Goal: Find specific page/section: Find specific page/section

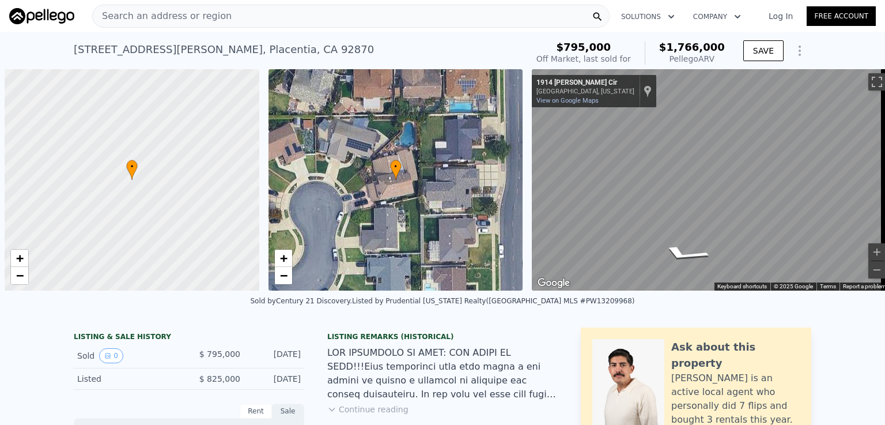
scroll to position [0, 5]
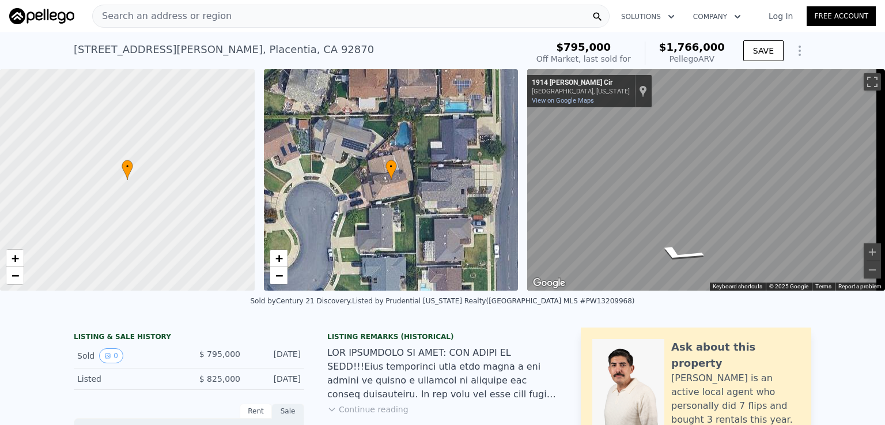
click at [182, 14] on span "Search an address or region" at bounding box center [162, 16] width 139 height 14
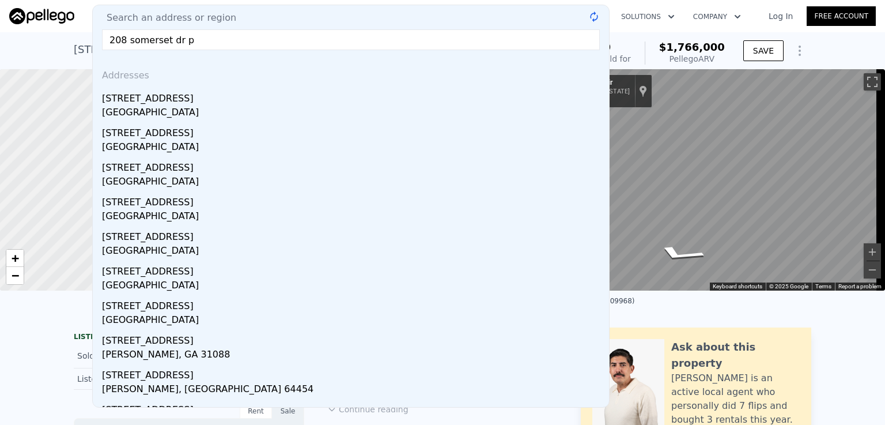
type input "[STREET_ADDRESS][PERSON_NAME]"
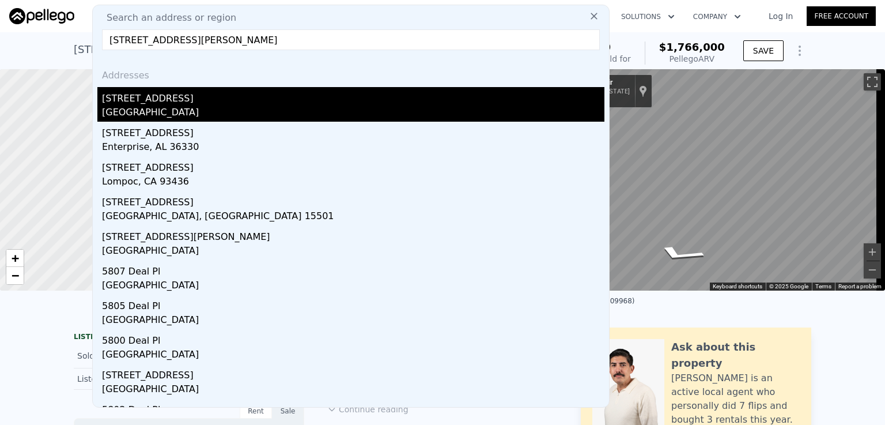
click at [168, 110] on div "[GEOGRAPHIC_DATA]" at bounding box center [353, 113] width 503 height 16
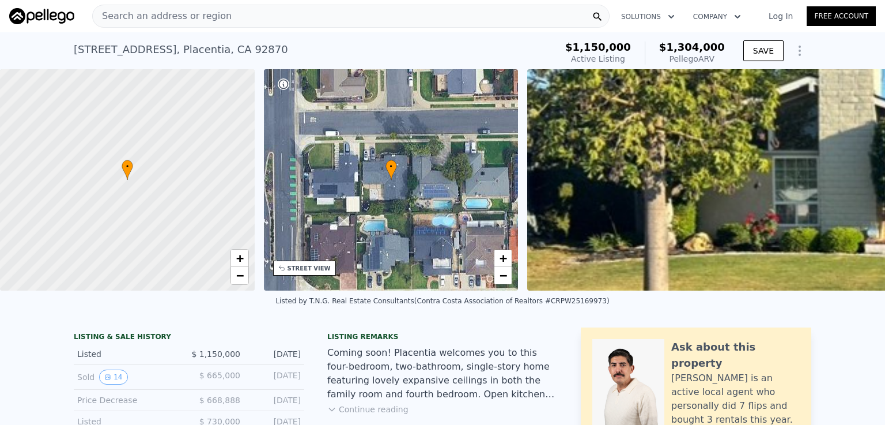
click at [150, 15] on span "Search an address or region" at bounding box center [162, 16] width 139 height 14
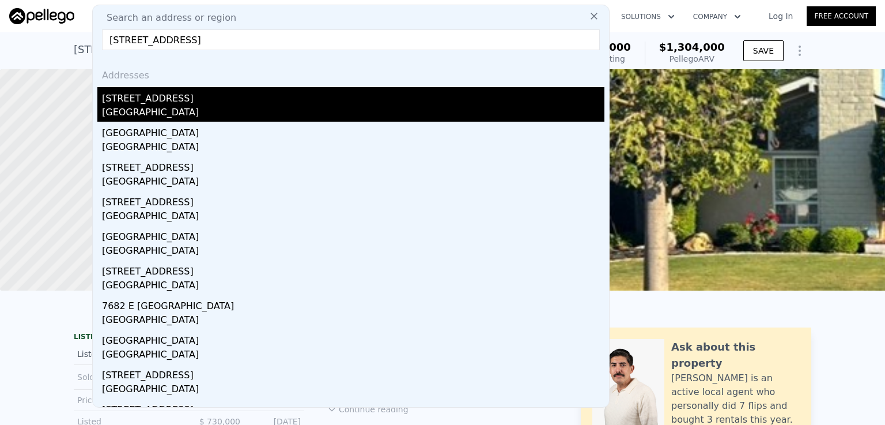
type input "[STREET_ADDRESS]"
click at [145, 102] on div "[STREET_ADDRESS]" at bounding box center [353, 96] width 503 height 18
